Goal: Check status: Check status

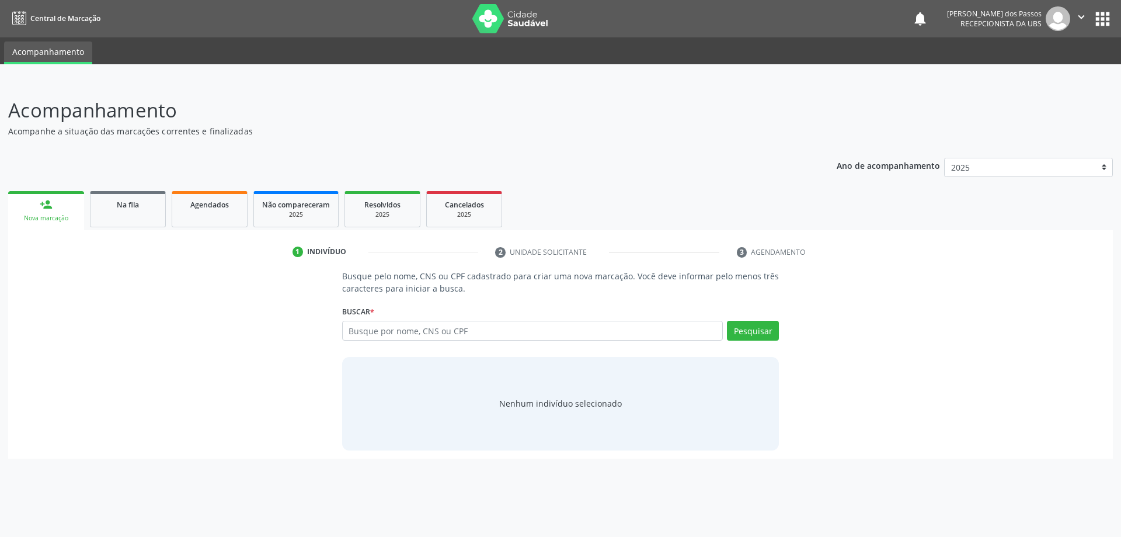
click at [58, 220] on div "Nova marcação" at bounding box center [46, 218] width 60 height 9
click at [210, 204] on span "Agendados" at bounding box center [209, 205] width 39 height 10
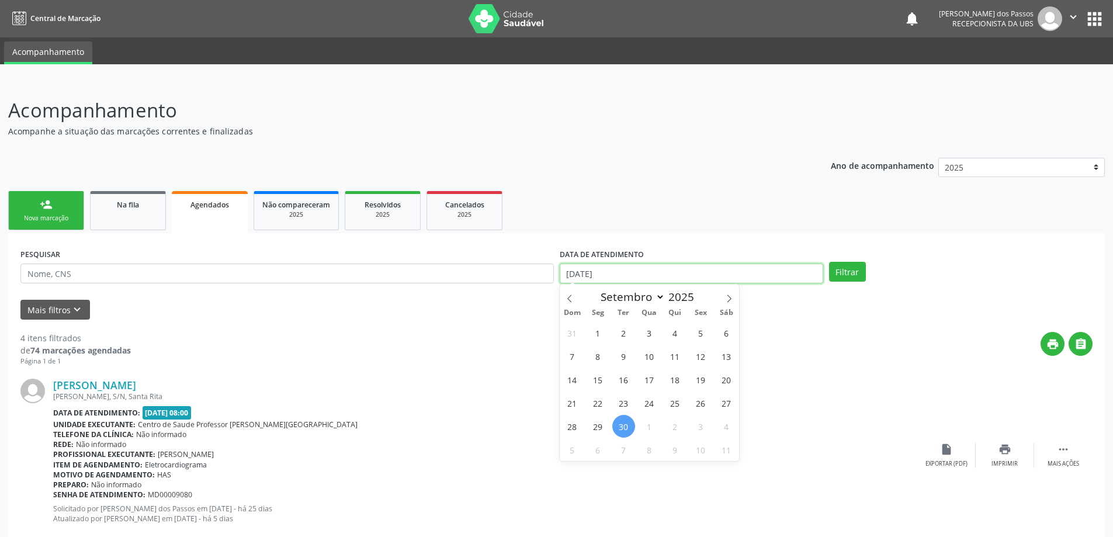
click at [592, 276] on input "30/09/2025" at bounding box center [690, 273] width 263 height 20
click at [625, 425] on span "30" at bounding box center [623, 426] width 23 height 23
type input "30/09/2025"
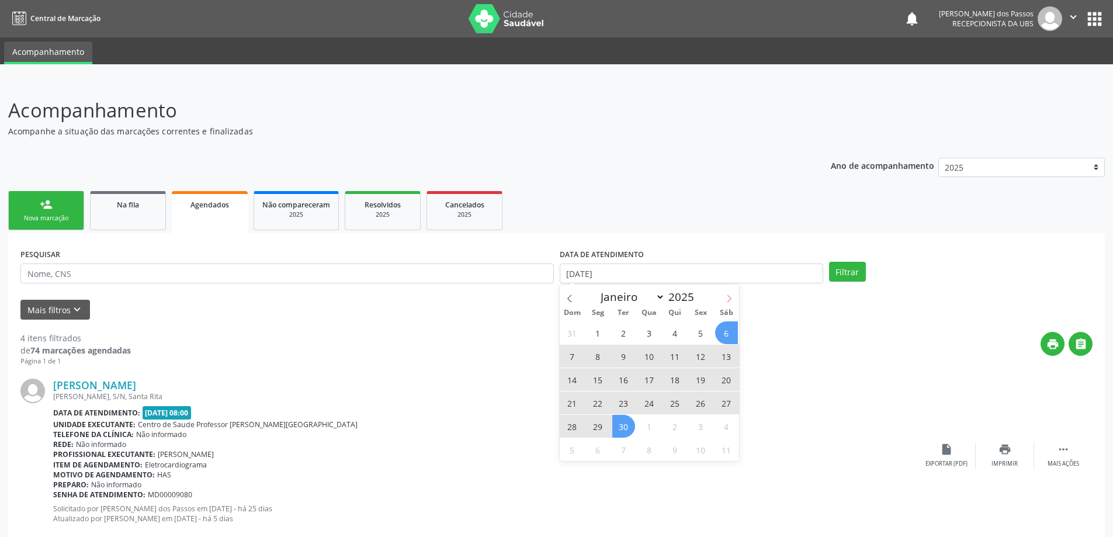
click at [729, 297] on icon at bounding box center [729, 298] width 8 height 8
select select "9"
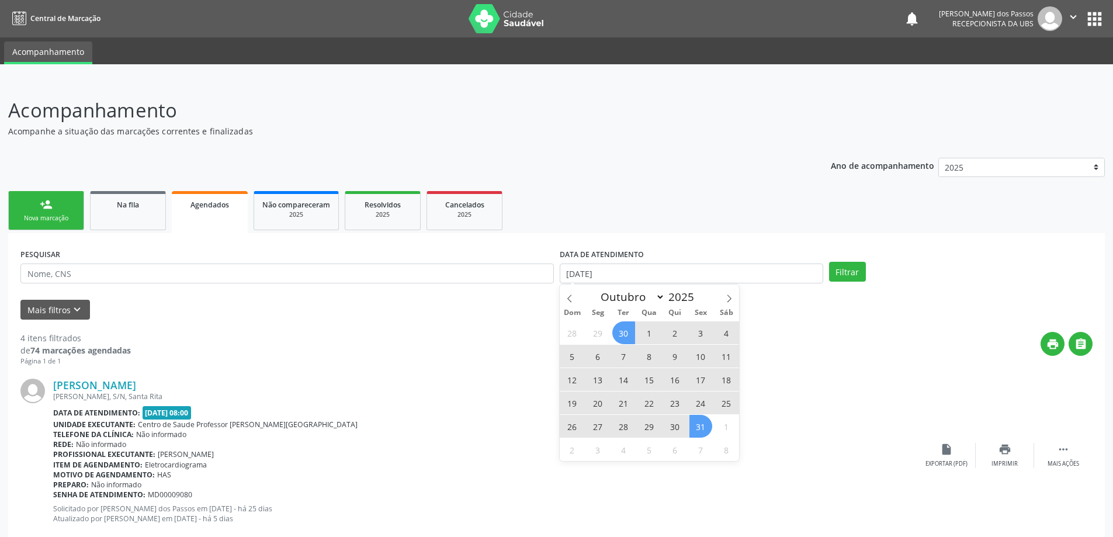
click at [700, 425] on span "31" at bounding box center [700, 426] width 23 height 23
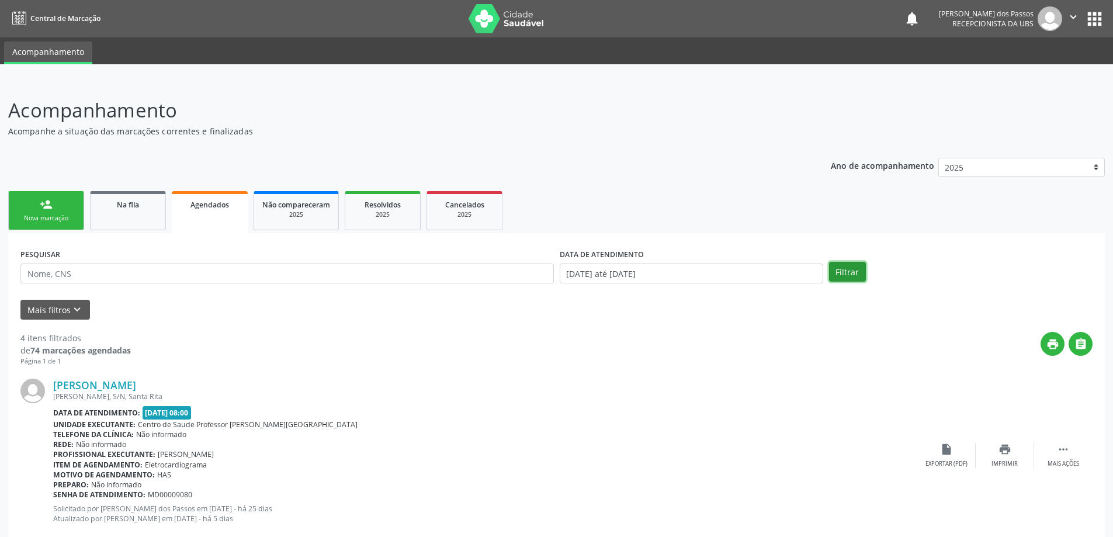
click at [847, 270] on button "Filtrar" at bounding box center [847, 272] width 37 height 20
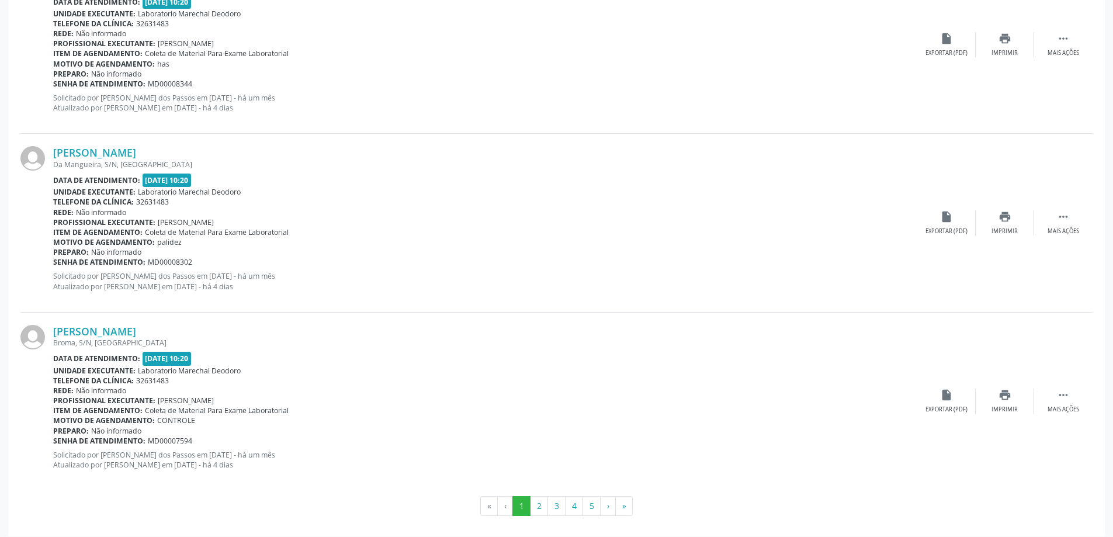
scroll to position [2583, 0]
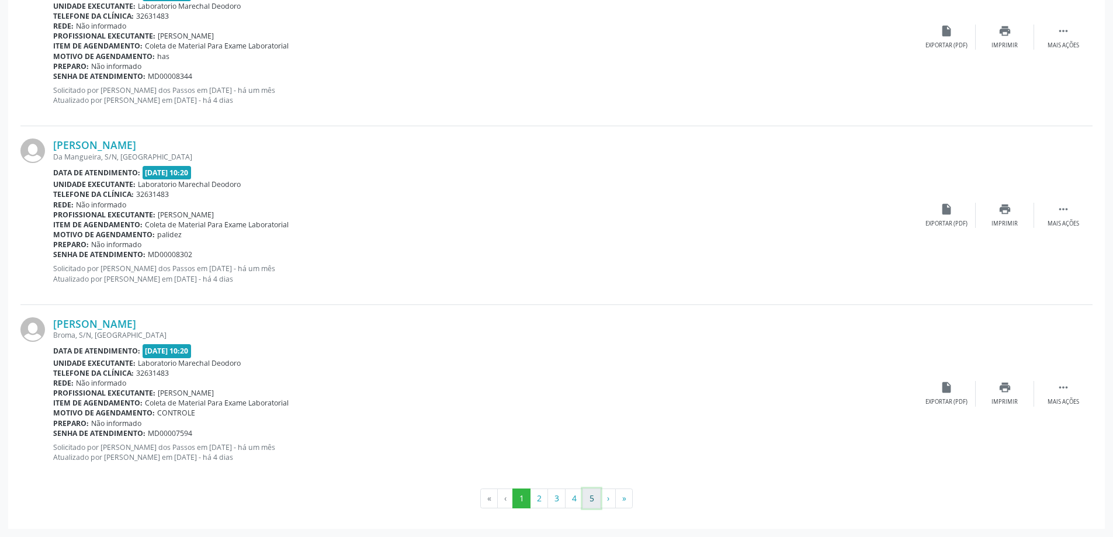
click at [595, 502] on button "5" at bounding box center [591, 498] width 18 height 20
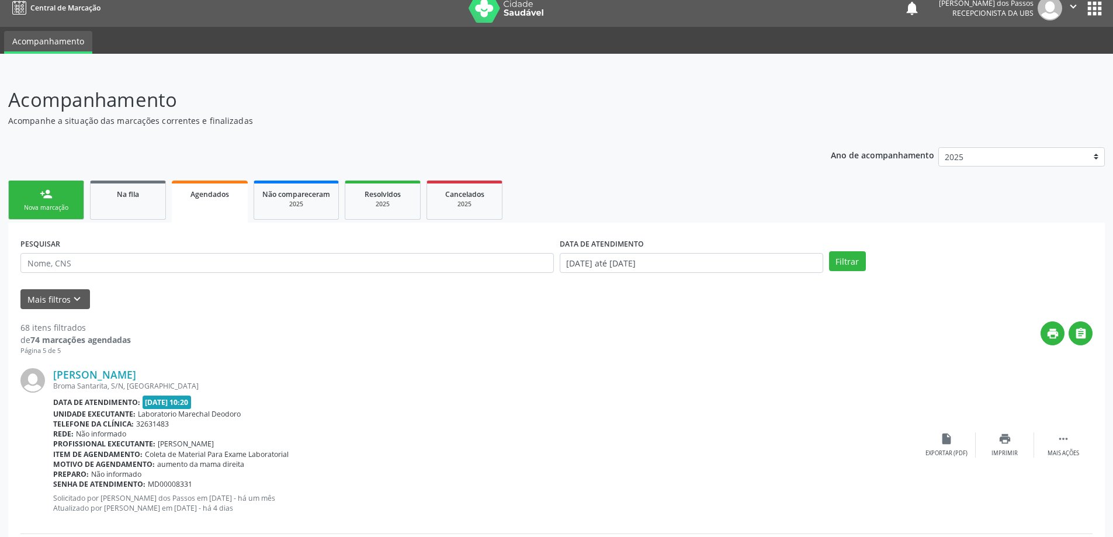
scroll to position [0, 0]
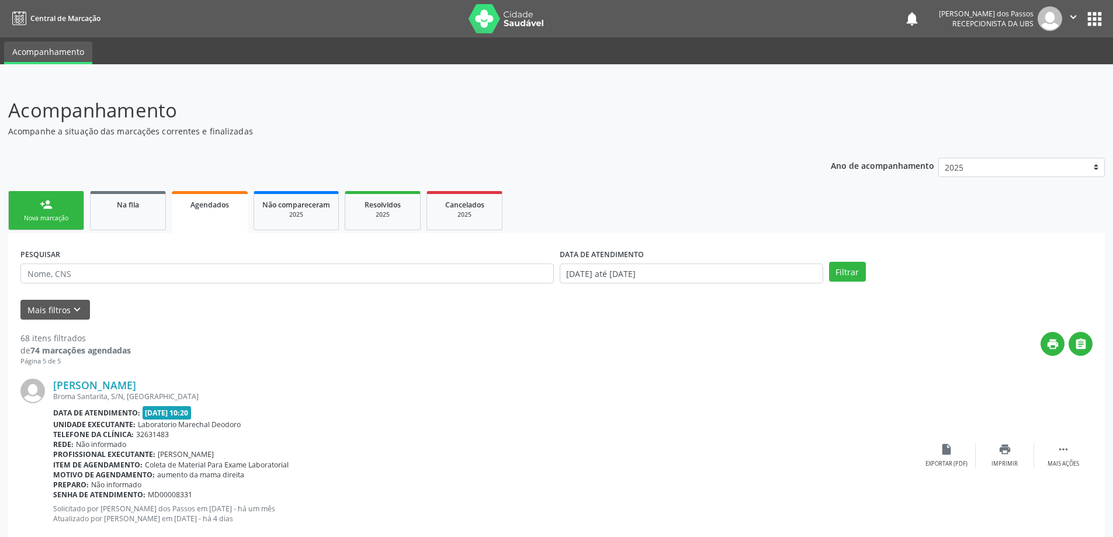
click at [57, 210] on link "person_add Nova marcação" at bounding box center [46, 210] width 76 height 39
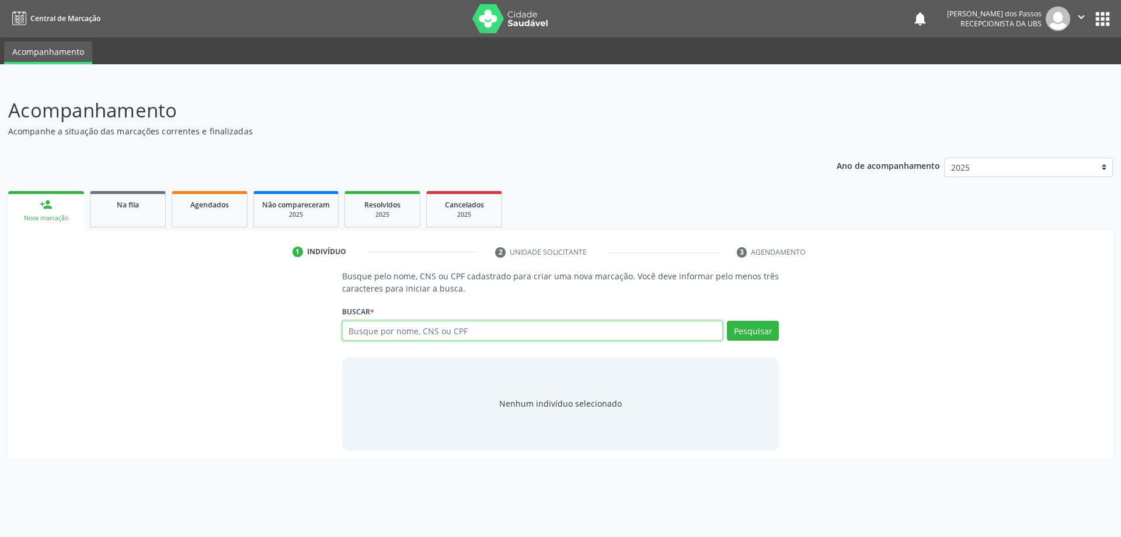
click at [404, 326] on input "text" at bounding box center [532, 331] width 381 height 20
click at [121, 208] on span "Na fila" at bounding box center [128, 205] width 22 height 10
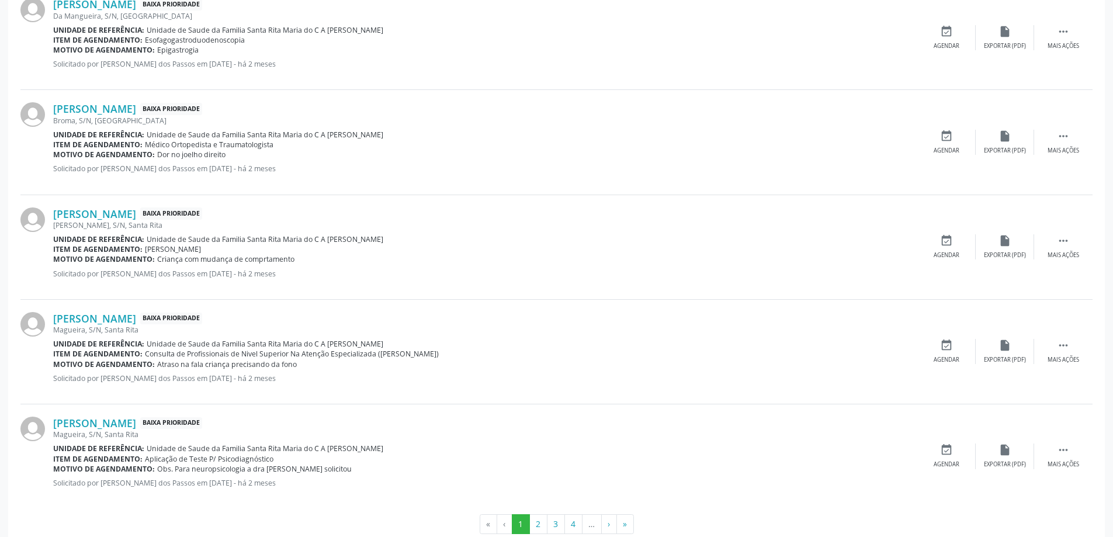
scroll to position [1455, 0]
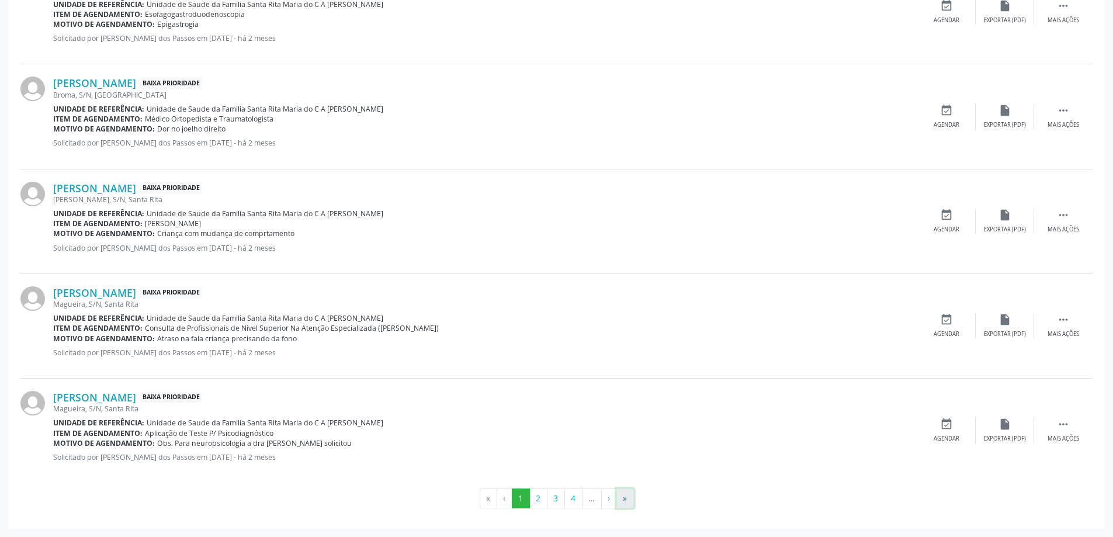
click at [626, 501] on button "»" at bounding box center [625, 498] width 18 height 20
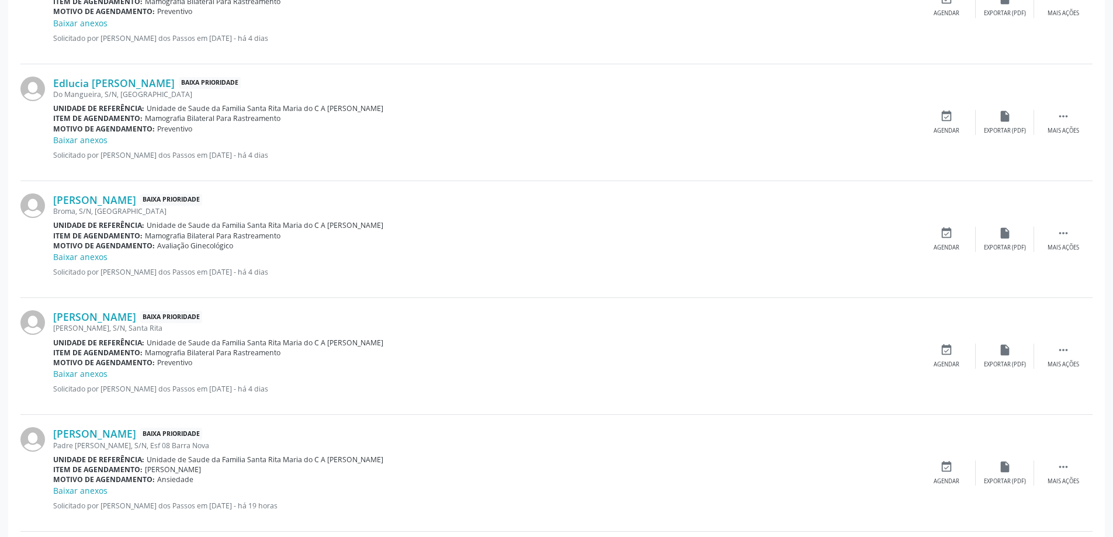
scroll to position [691, 0]
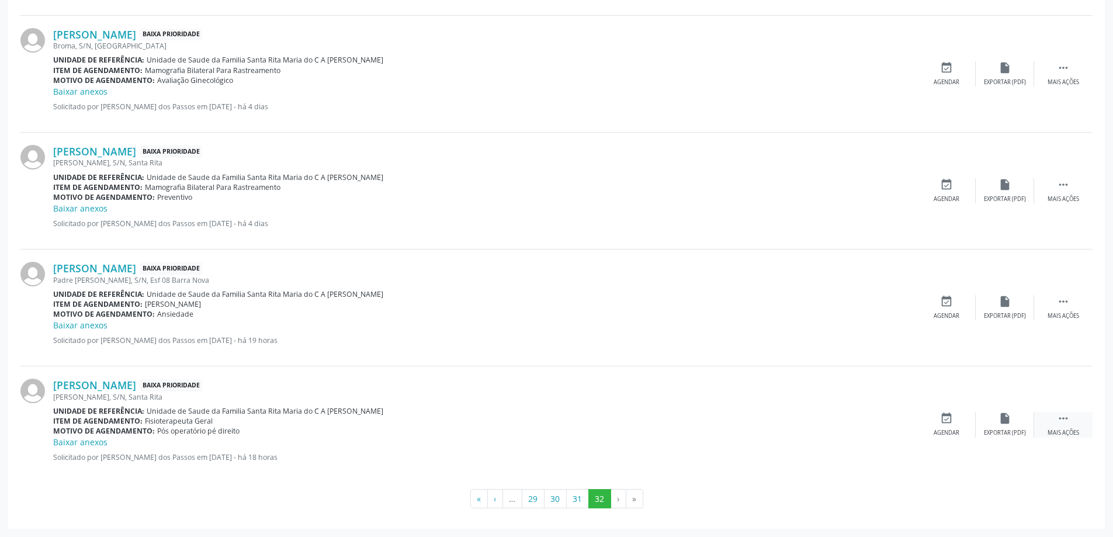
click at [1064, 418] on icon "" at bounding box center [1062, 418] width 13 height 13
click at [1007, 418] on icon "edit" at bounding box center [1004, 418] width 13 height 13
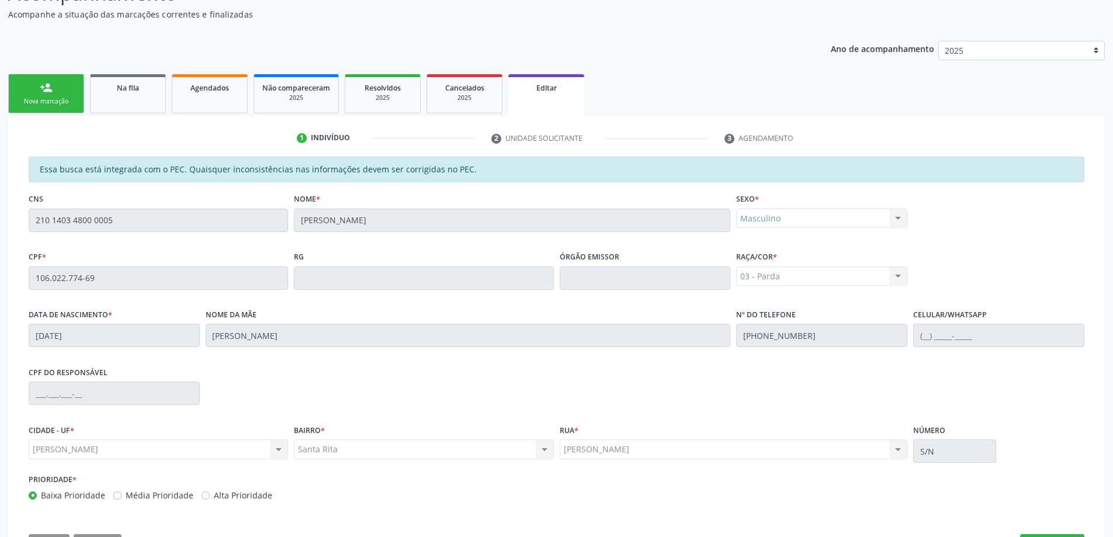
scroll to position [162, 0]
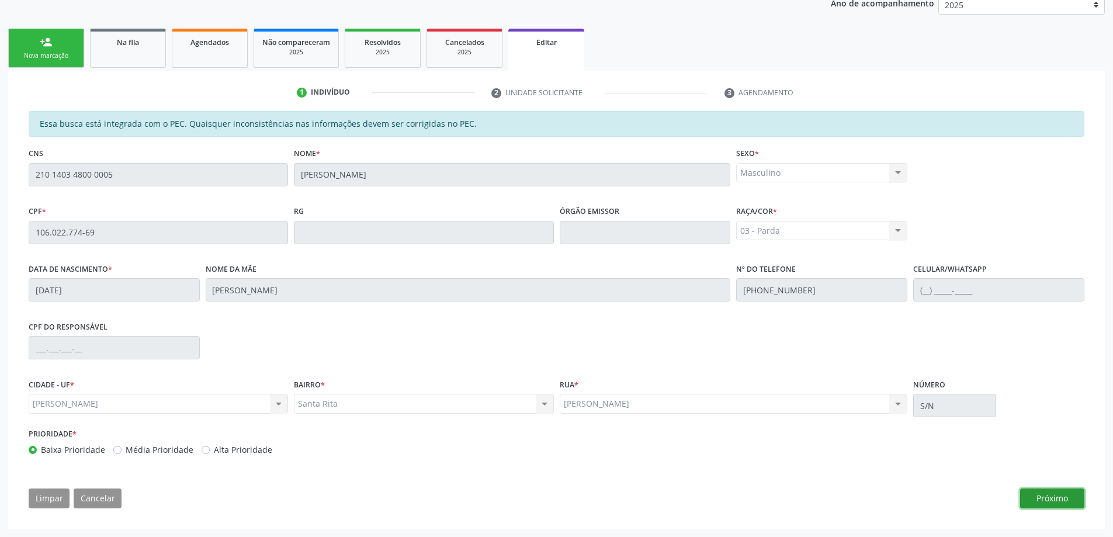
click at [1028, 503] on button "Próximo" at bounding box center [1052, 498] width 64 height 20
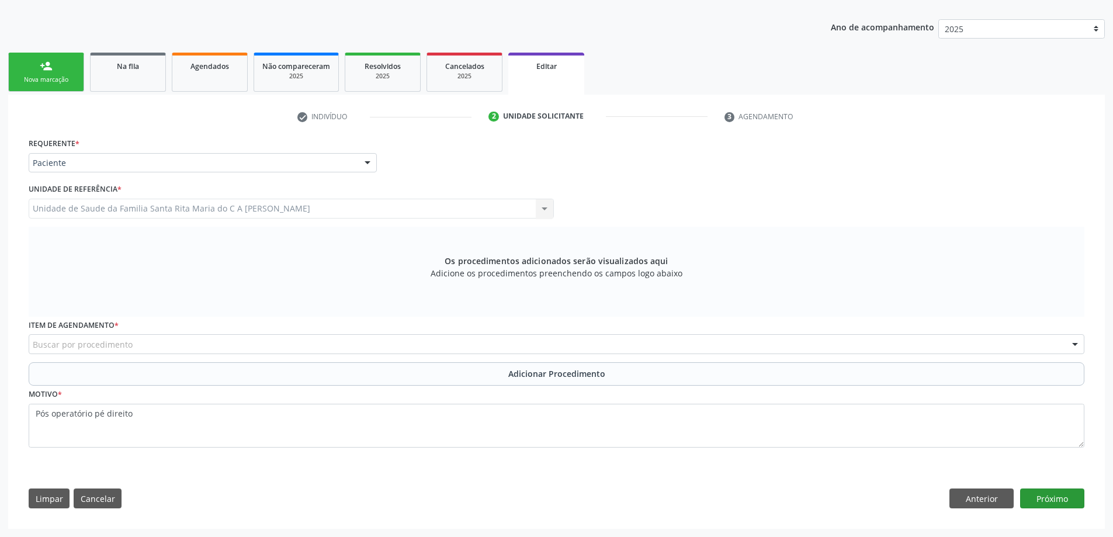
scroll to position [138, 0]
click at [963, 505] on button "Anterior" at bounding box center [981, 498] width 64 height 20
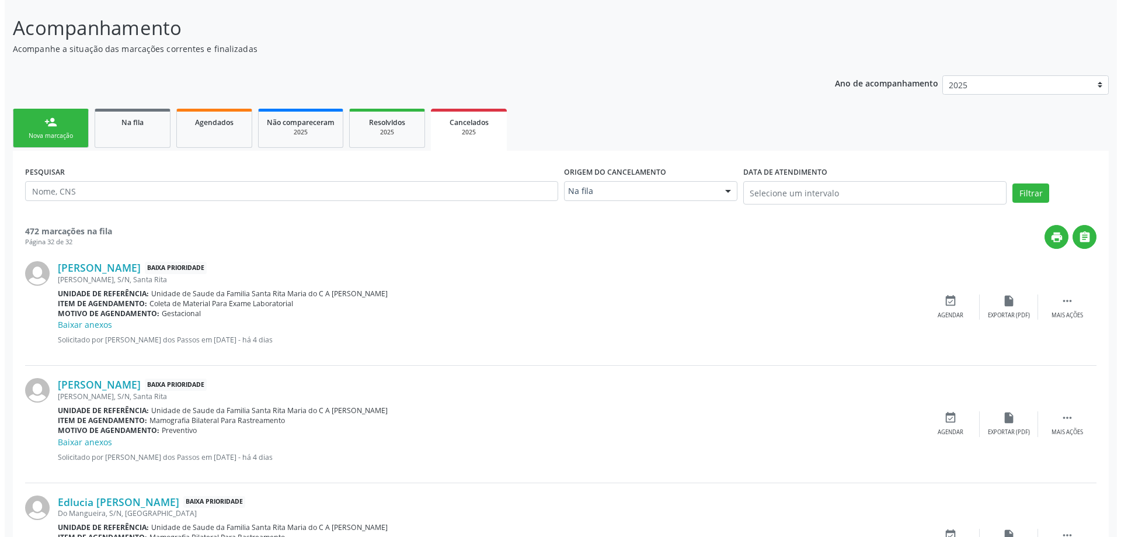
scroll to position [0, 0]
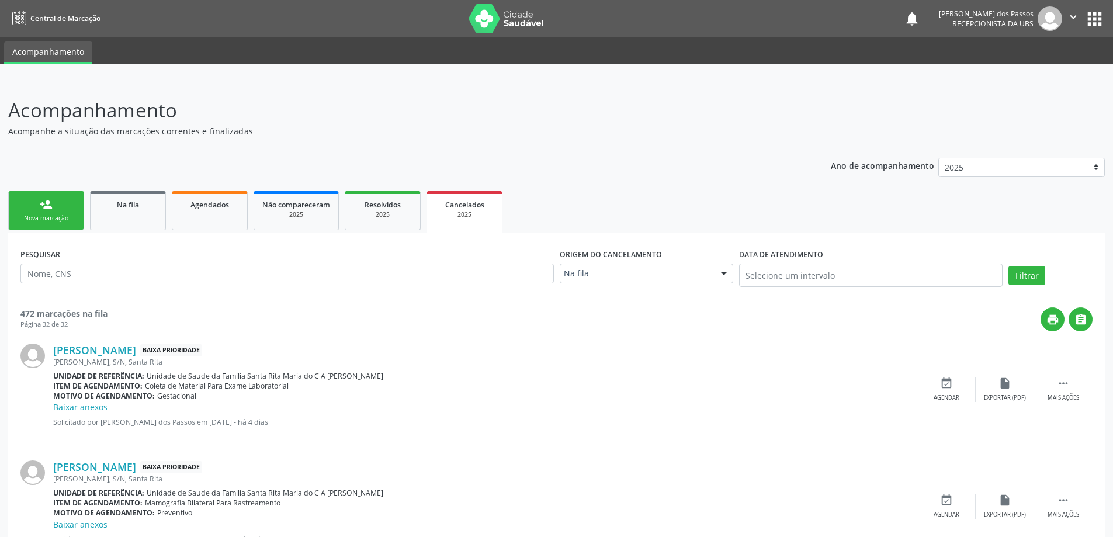
click at [55, 212] on link "person_add Nova marcação" at bounding box center [46, 210] width 76 height 39
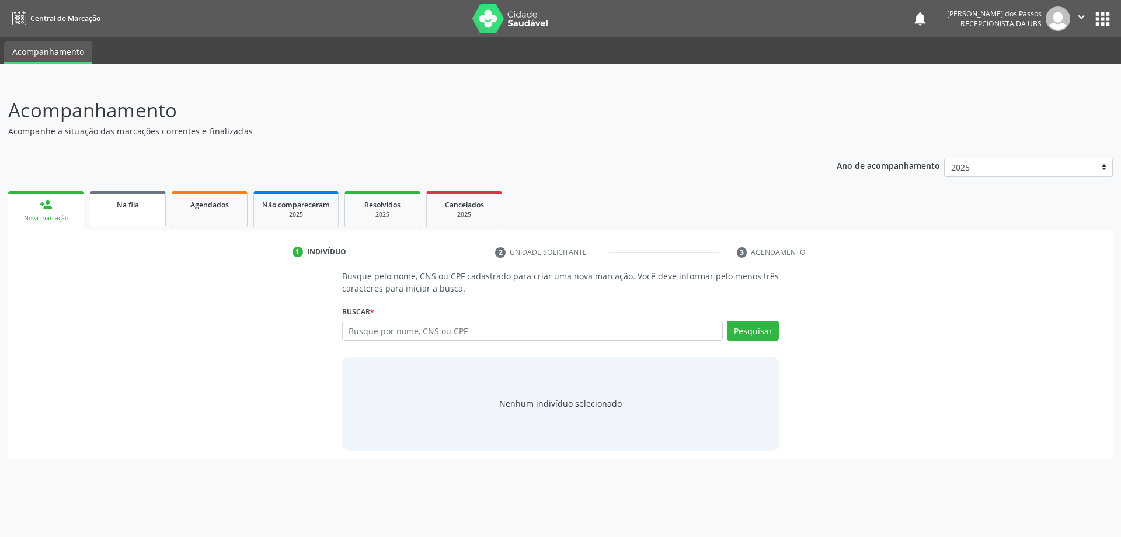
click at [134, 207] on span "Na fila" at bounding box center [128, 205] width 22 height 10
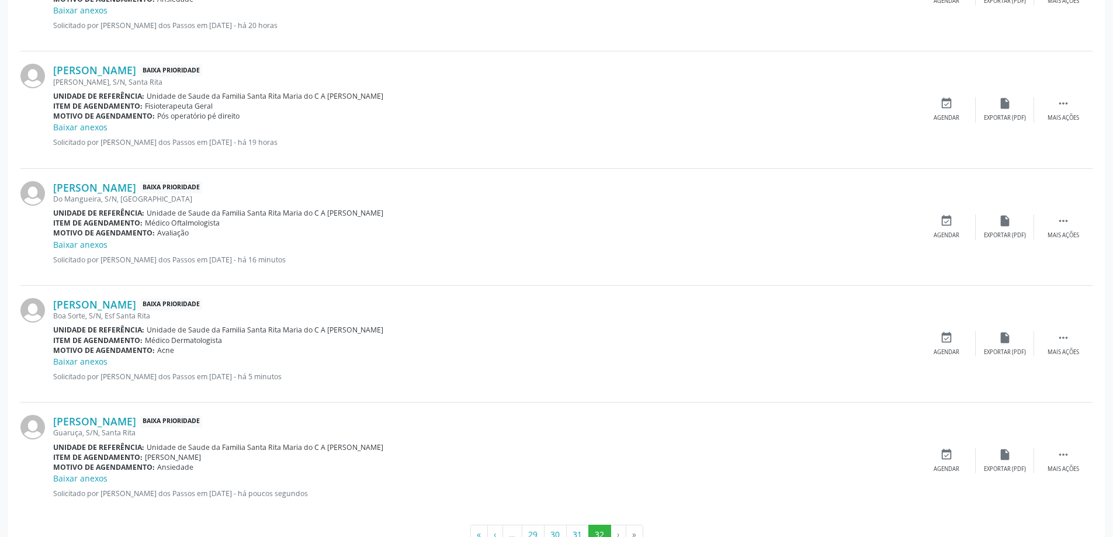
scroll to position [1042, 0]
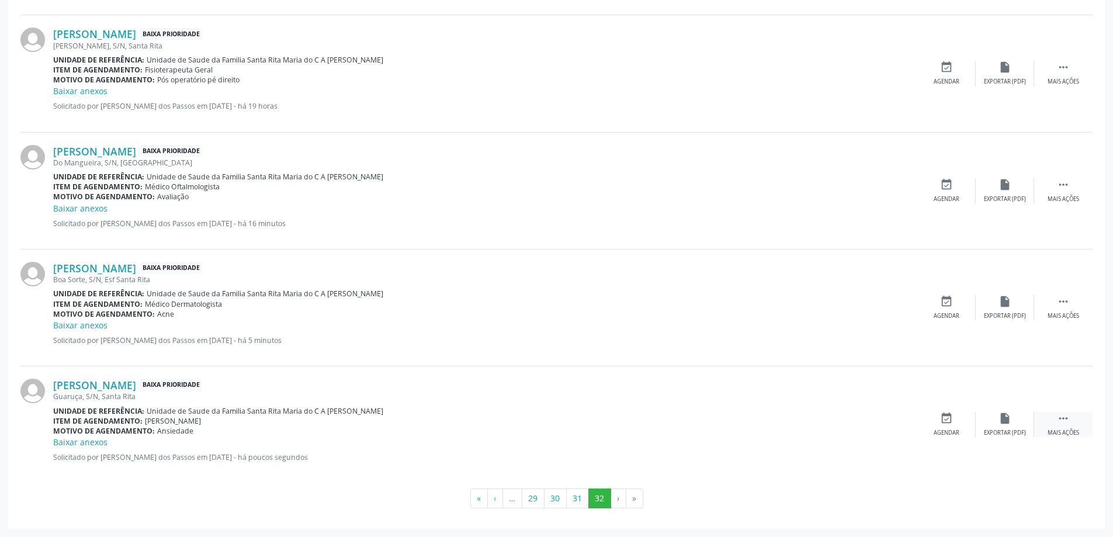
drag, startPoint x: 1063, startPoint y: 418, endPoint x: 1051, endPoint y: 419, distance: 11.7
click at [1063, 418] on icon "" at bounding box center [1062, 418] width 13 height 13
click at [888, 419] on icon "print" at bounding box center [887, 418] width 13 height 13
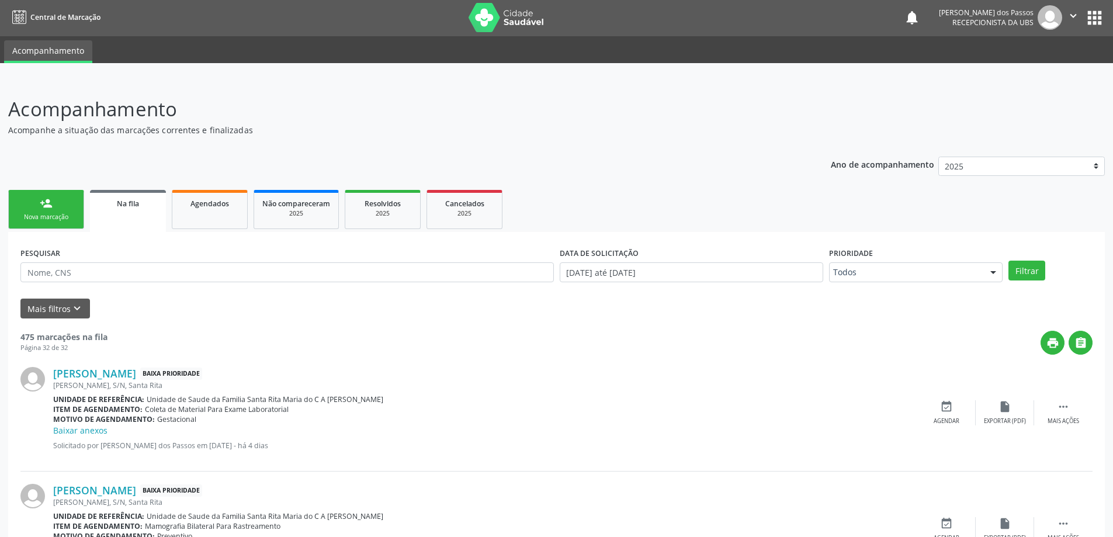
scroll to position [0, 0]
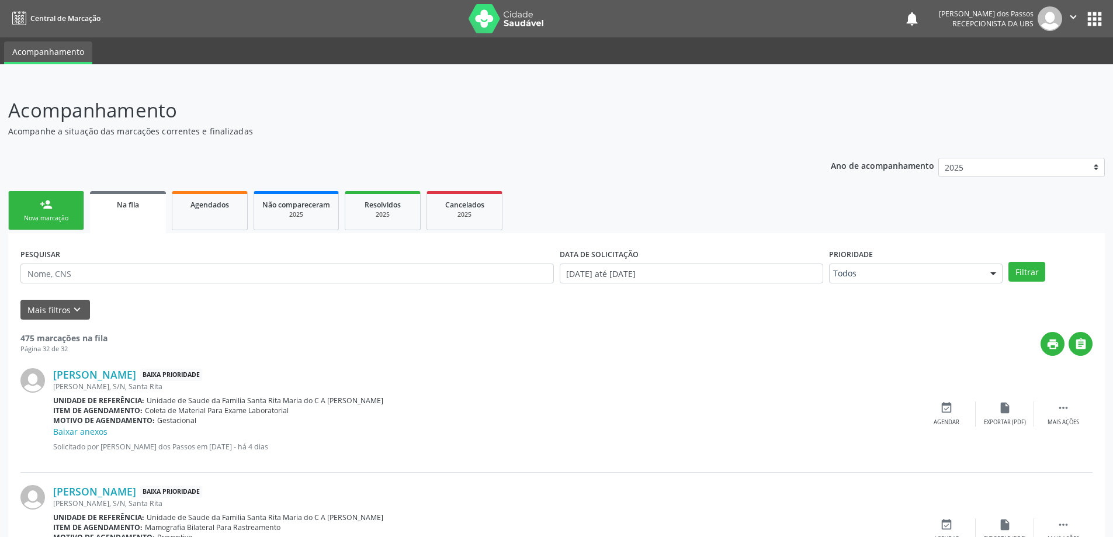
click at [50, 214] on div "Nova marcação" at bounding box center [46, 218] width 58 height 9
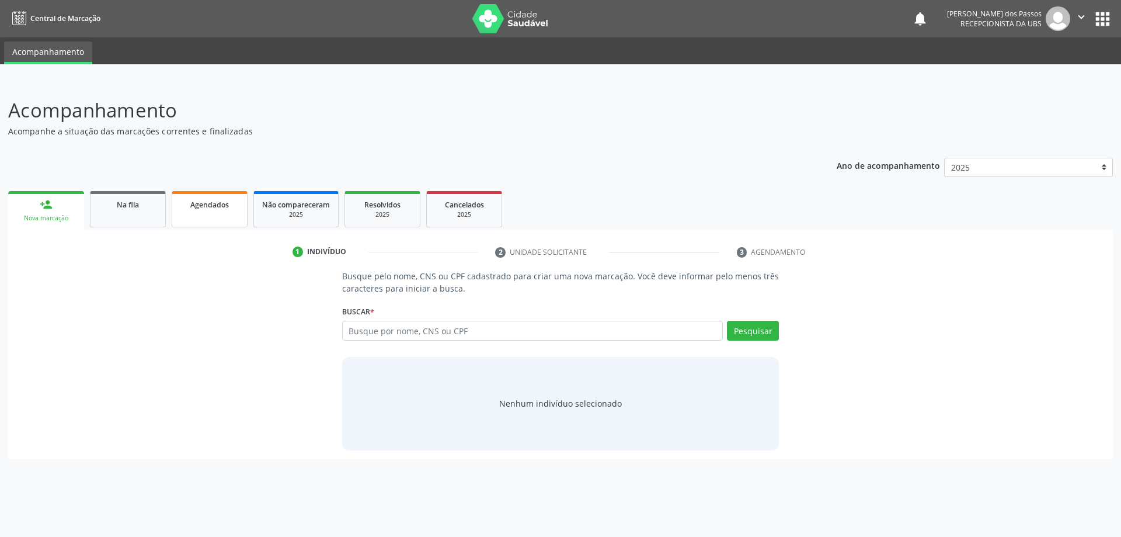
click at [199, 205] on span "Agendados" at bounding box center [209, 205] width 39 height 10
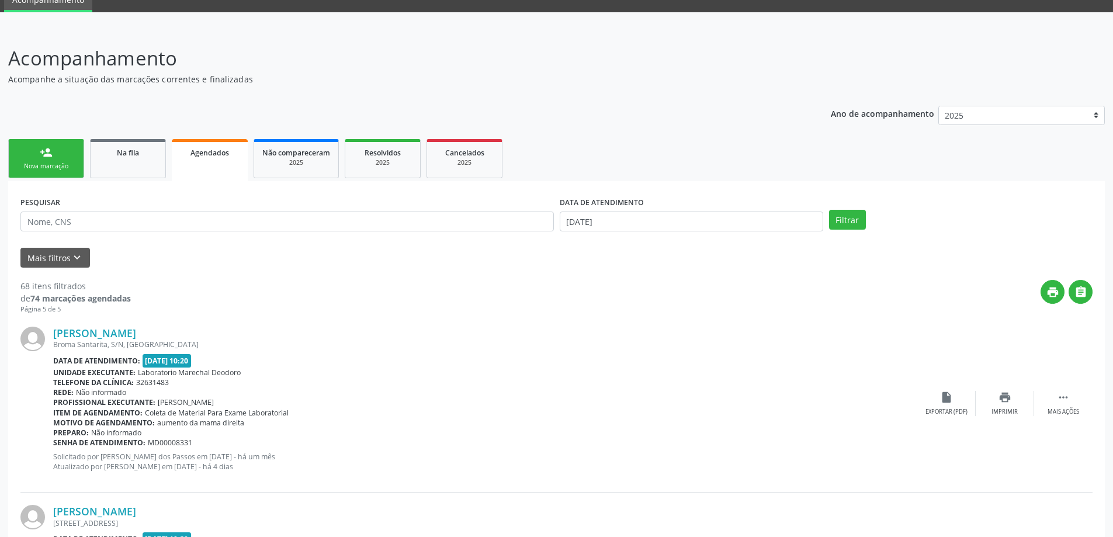
scroll to position [25, 0]
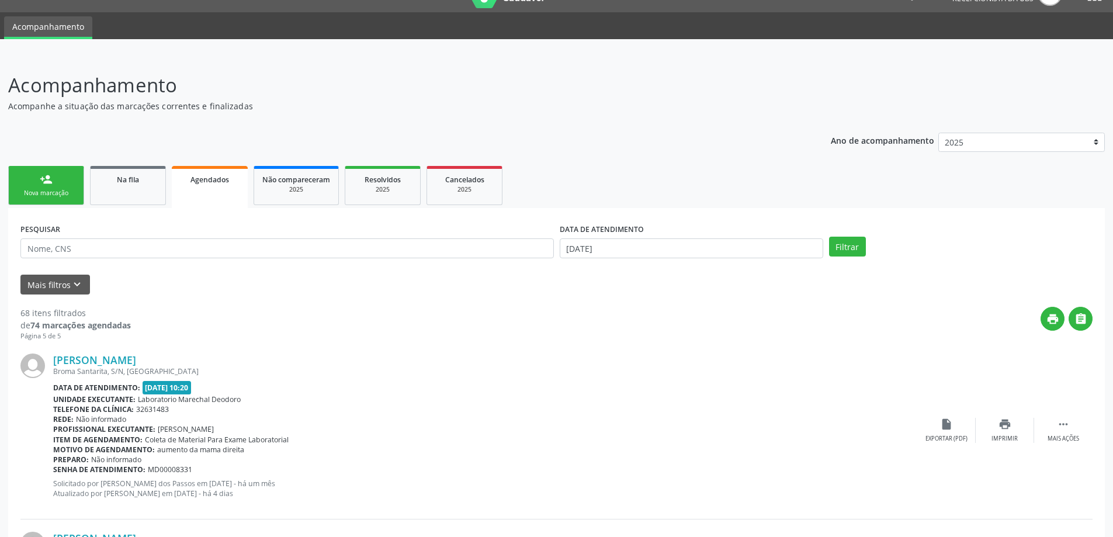
click at [172, 166] on link "Agendados" at bounding box center [210, 187] width 76 height 42
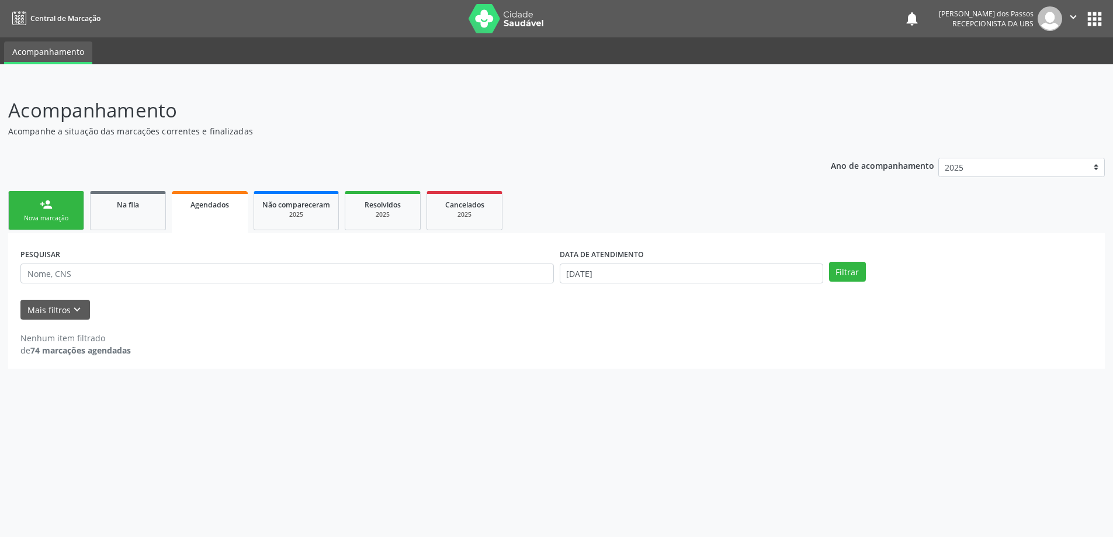
scroll to position [0, 0]
click at [172, 191] on link "Agendados" at bounding box center [210, 212] width 76 height 42
click at [218, 207] on span "Agendados" at bounding box center [209, 205] width 39 height 10
click at [584, 275] on input "30/09/2025" at bounding box center [697, 273] width 266 height 20
click at [627, 427] on span "30" at bounding box center [623, 426] width 23 height 23
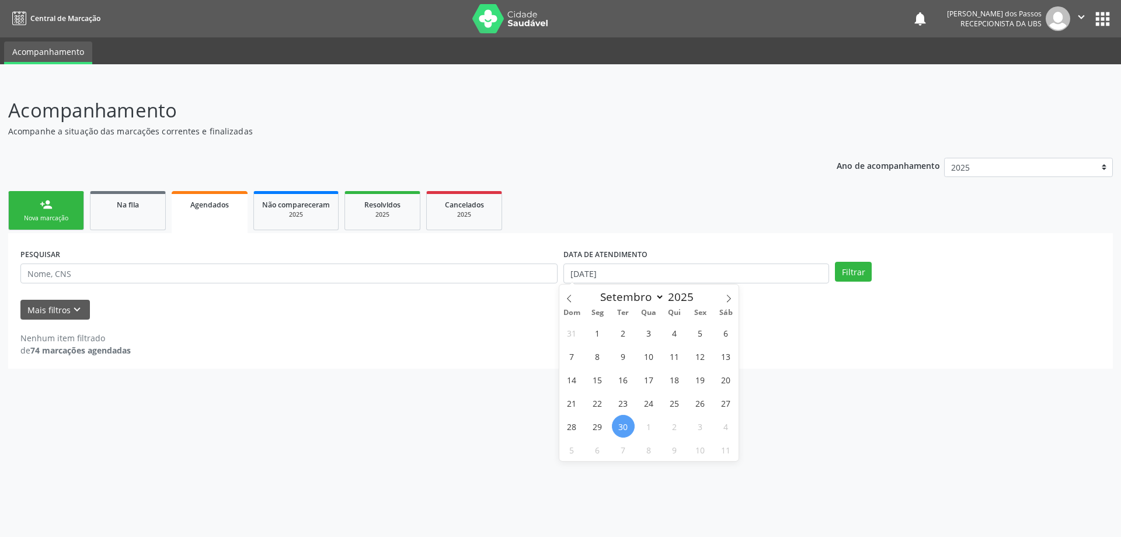
type input "30/09/2025"
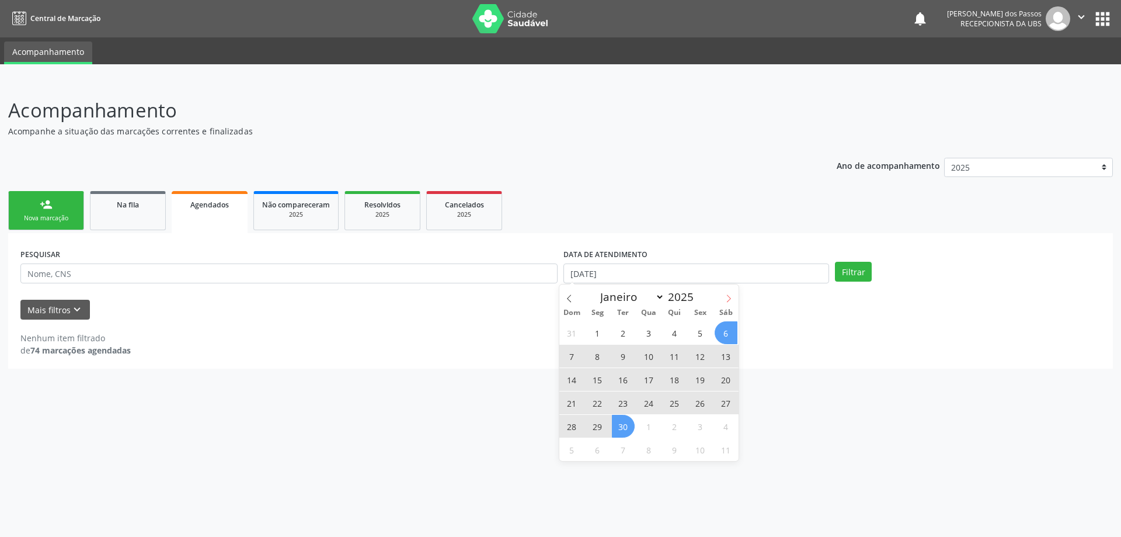
click at [726, 295] on icon at bounding box center [729, 298] width 8 height 8
select select "9"
click at [702, 428] on span "31" at bounding box center [700, 426] width 23 height 23
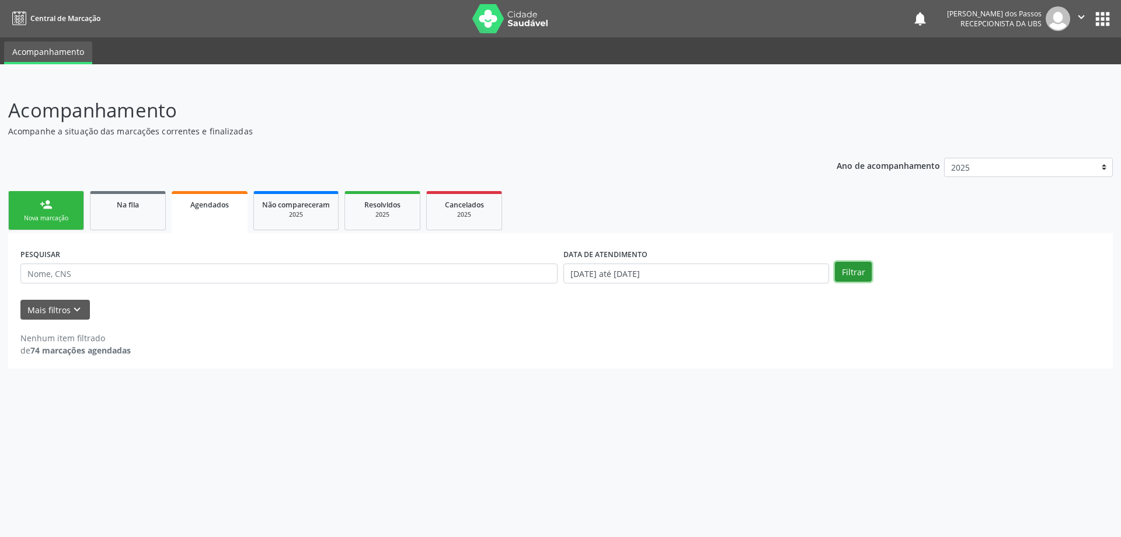
click at [848, 274] on button "Filtrar" at bounding box center [853, 272] width 37 height 20
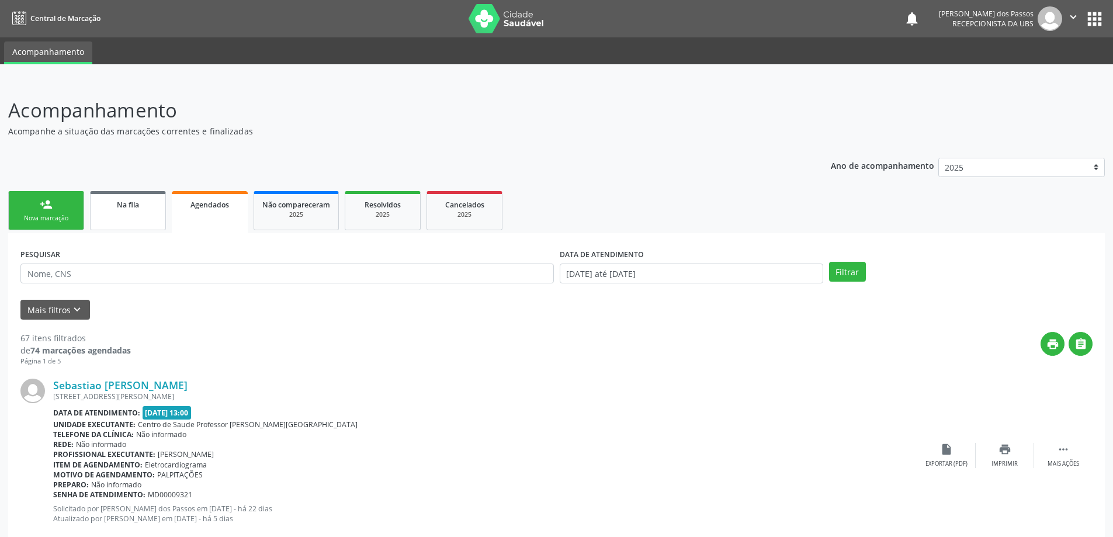
click at [126, 206] on span "Na fila" at bounding box center [128, 205] width 22 height 10
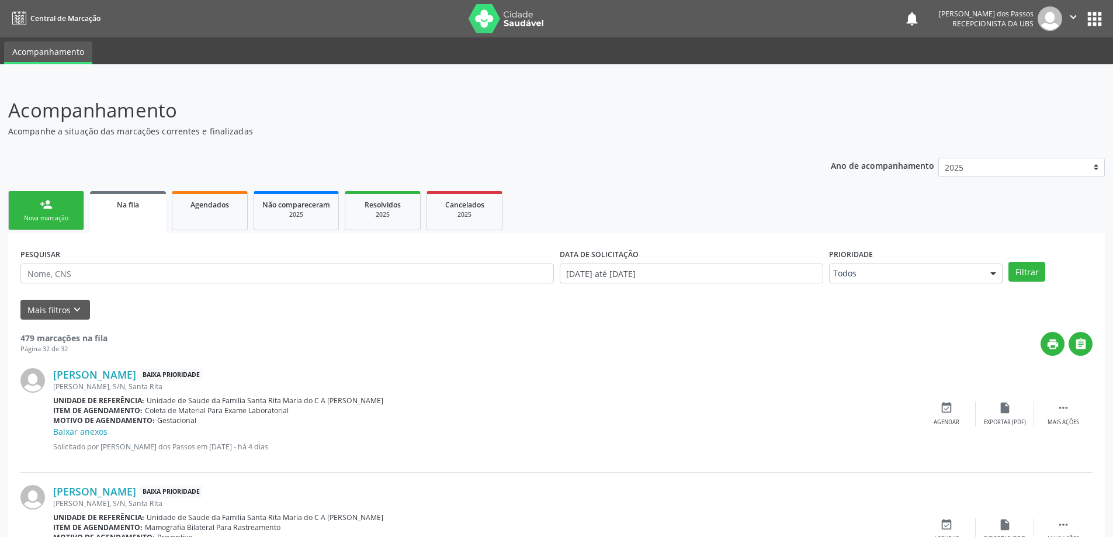
click at [62, 206] on link "person_add Nova marcação" at bounding box center [46, 210] width 76 height 39
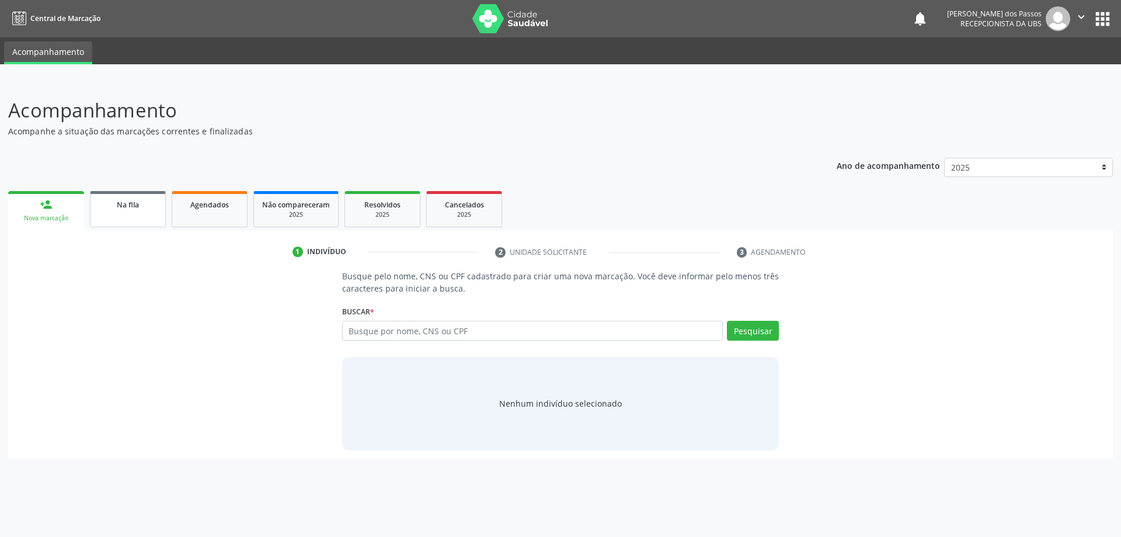
click at [117, 210] on div "Na fila" at bounding box center [128, 204] width 58 height 12
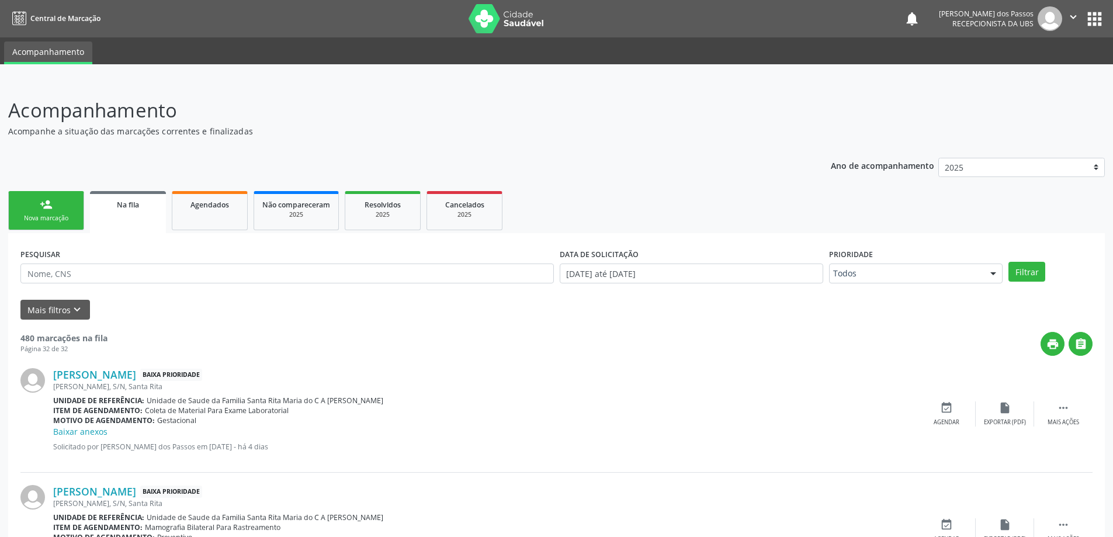
click at [1094, 18] on button "apps" at bounding box center [1094, 19] width 20 height 20
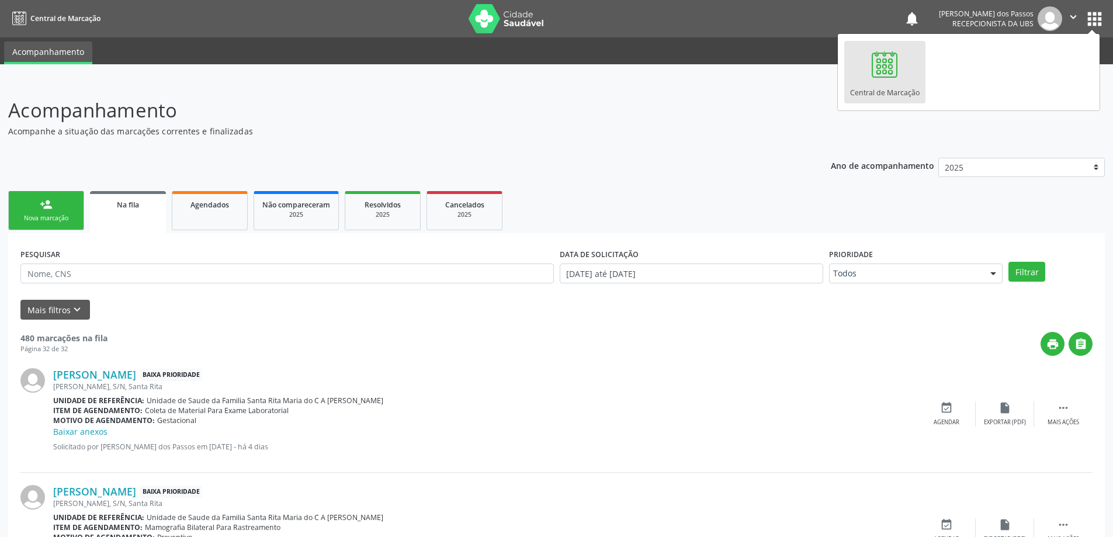
click at [806, 120] on header "Acompanhamento Acompanhe a situação das marcações correntes e finalizadas Relat…" at bounding box center [556, 116] width 1096 height 41
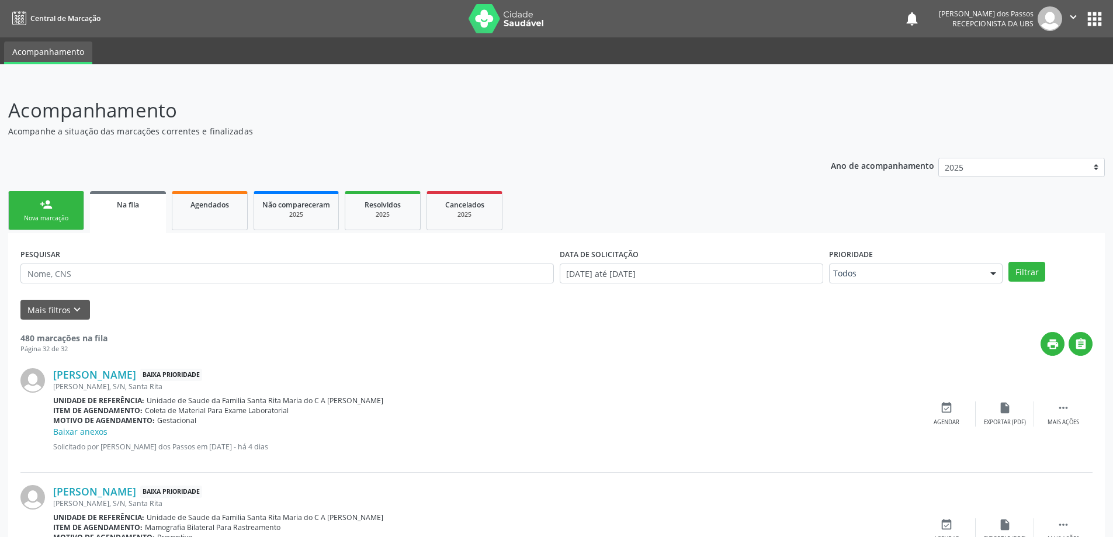
click at [1091, 17] on button "apps" at bounding box center [1094, 19] width 20 height 20
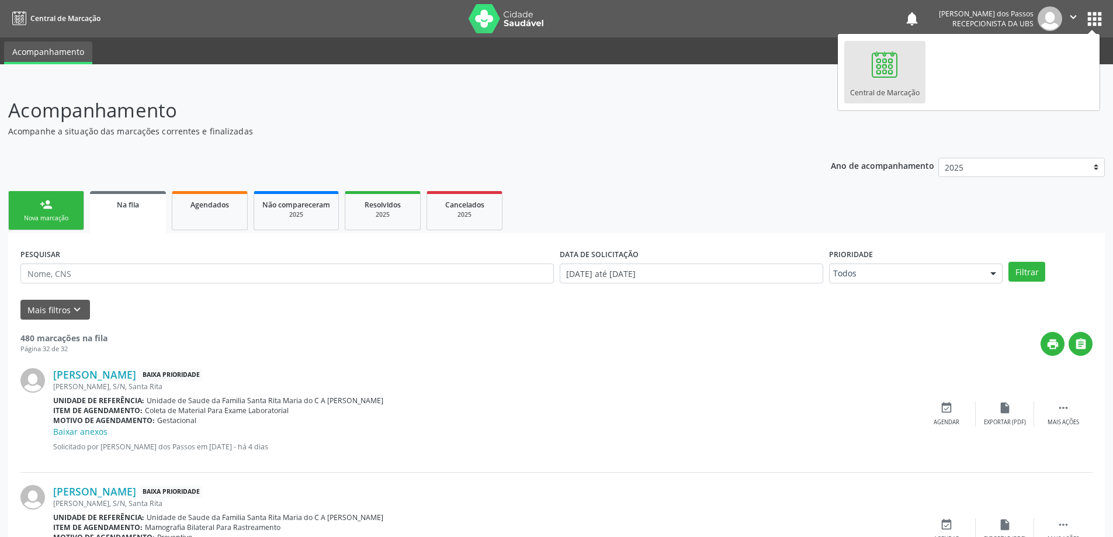
click at [826, 125] on header "Acompanhamento Acompanhe a situação das marcações correntes e finalizadas Relat…" at bounding box center [556, 116] width 1096 height 41
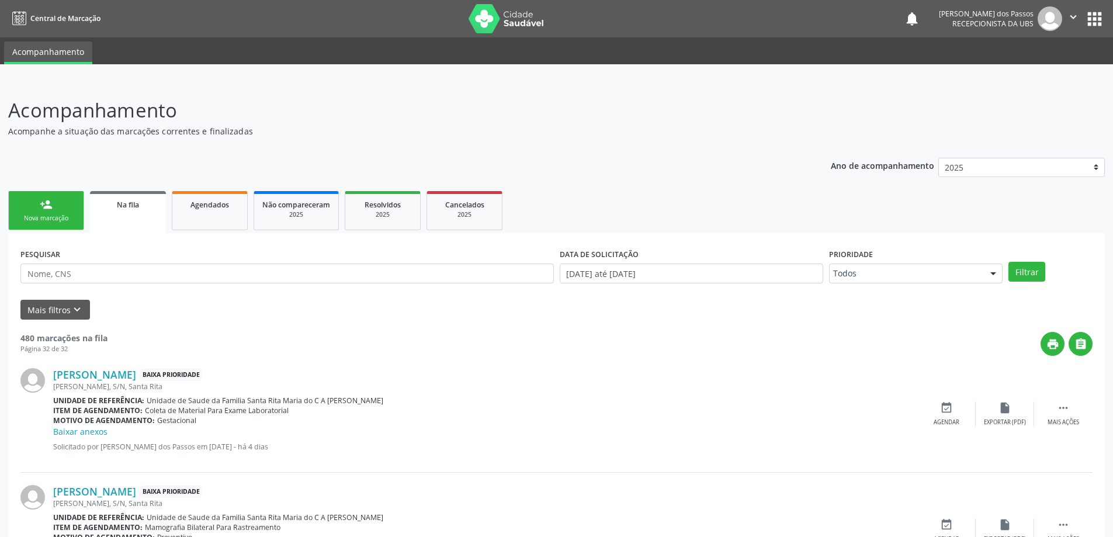
click at [1072, 15] on icon "" at bounding box center [1072, 17] width 13 height 13
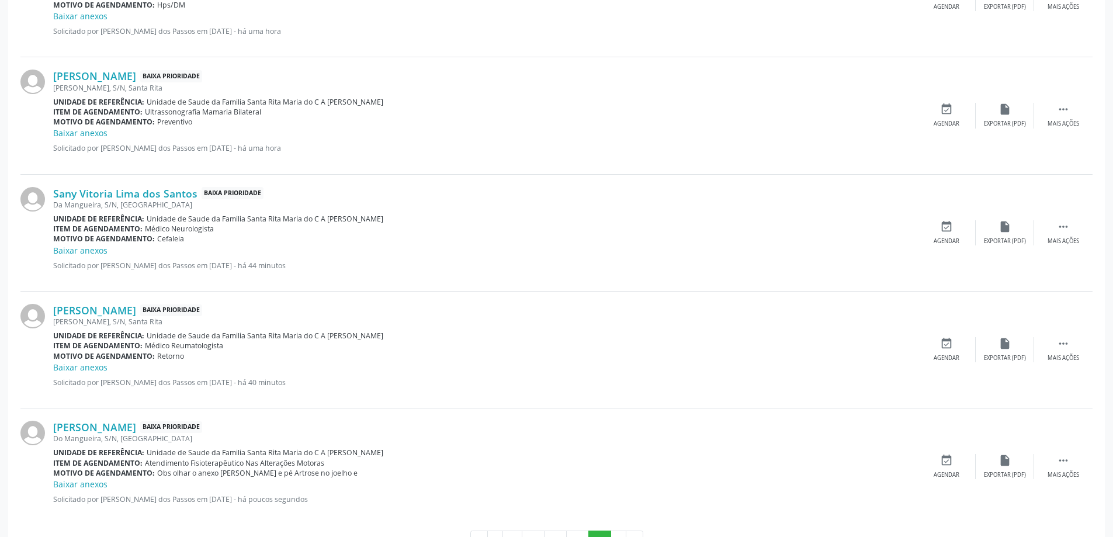
scroll to position [1626, 0]
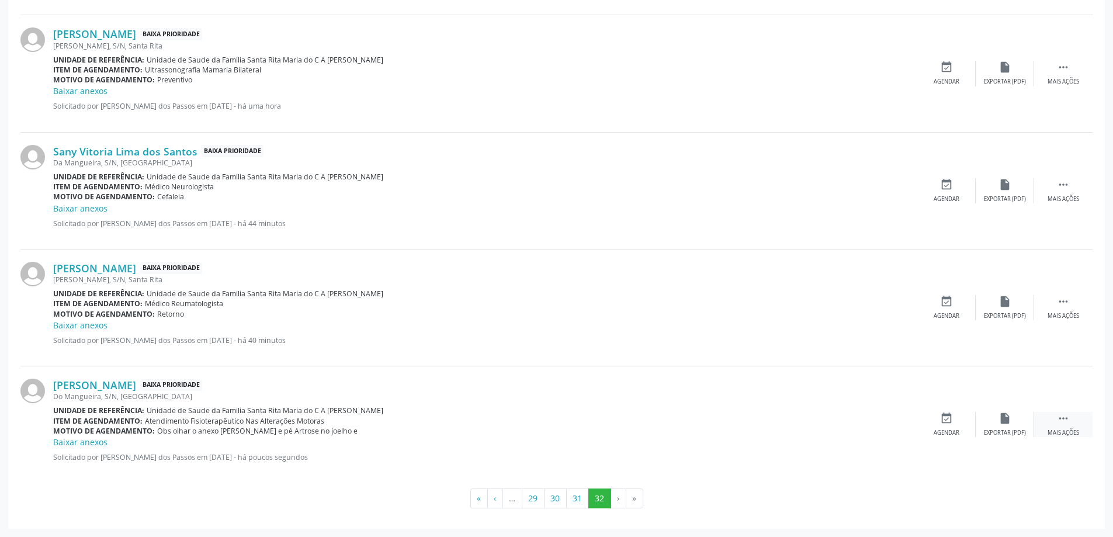
click at [1065, 420] on icon "" at bounding box center [1062, 418] width 13 height 13
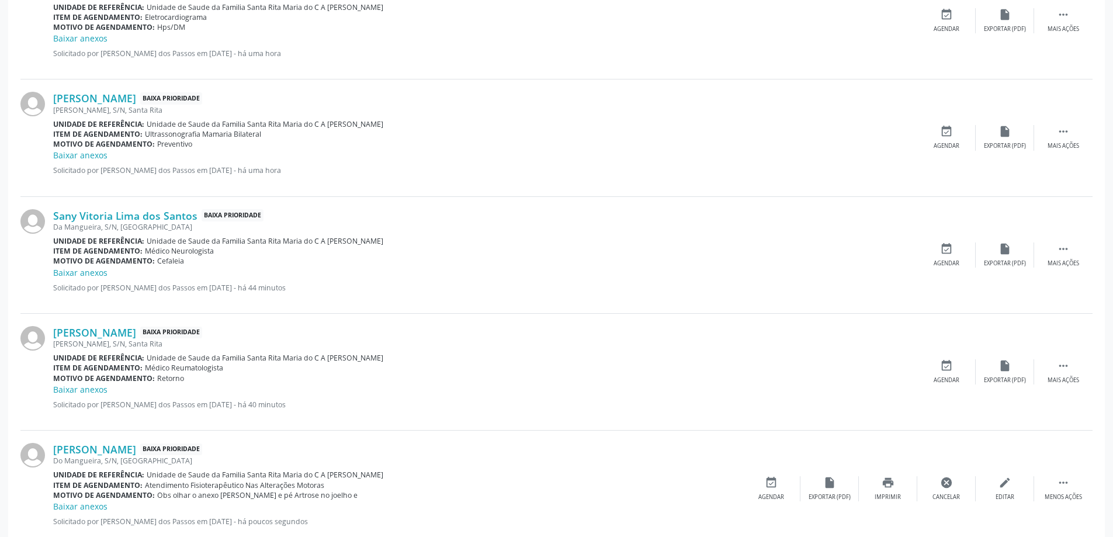
scroll to position [1393, 0]
